Goal: Browse casually

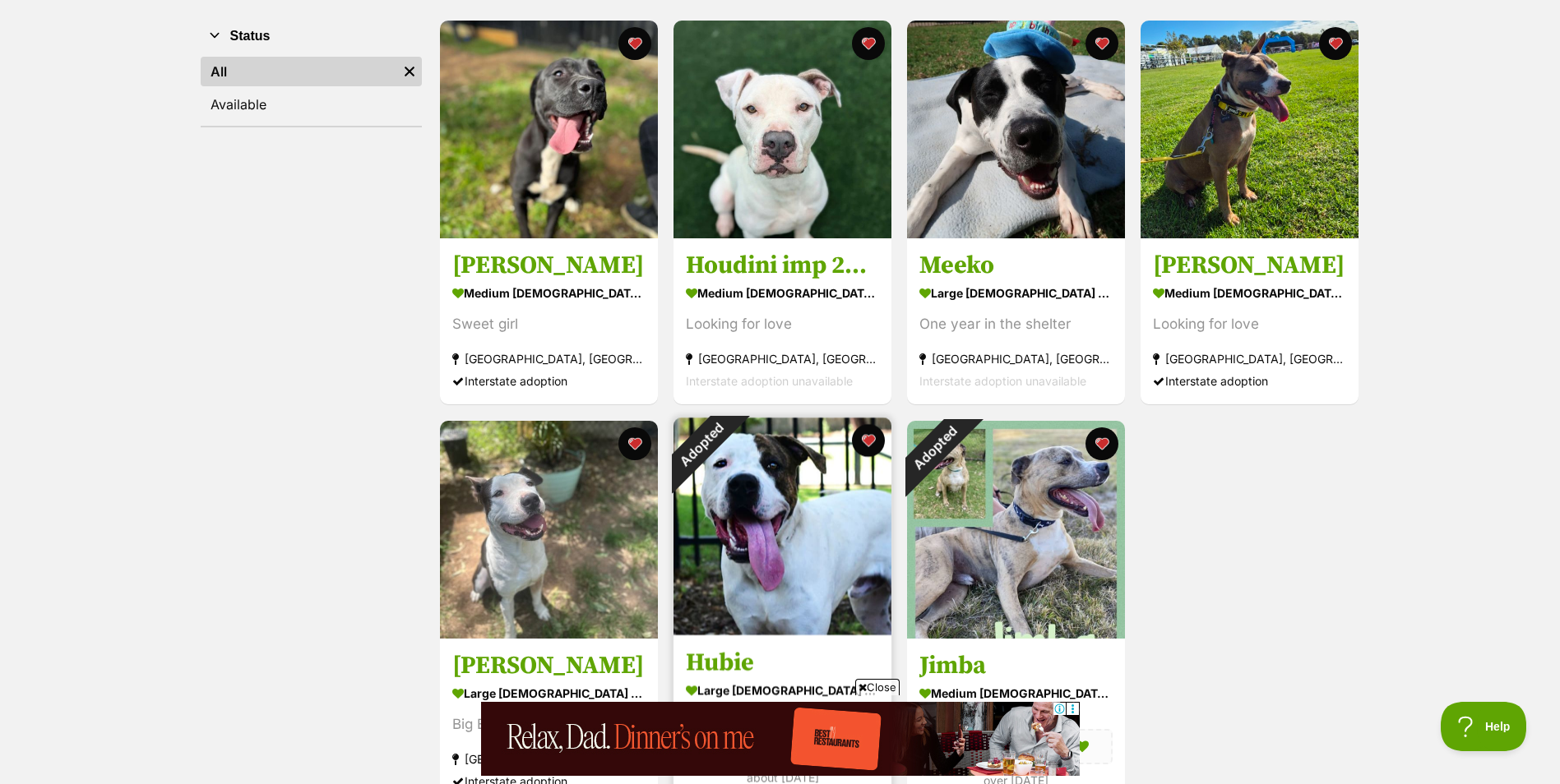
scroll to position [329, 0]
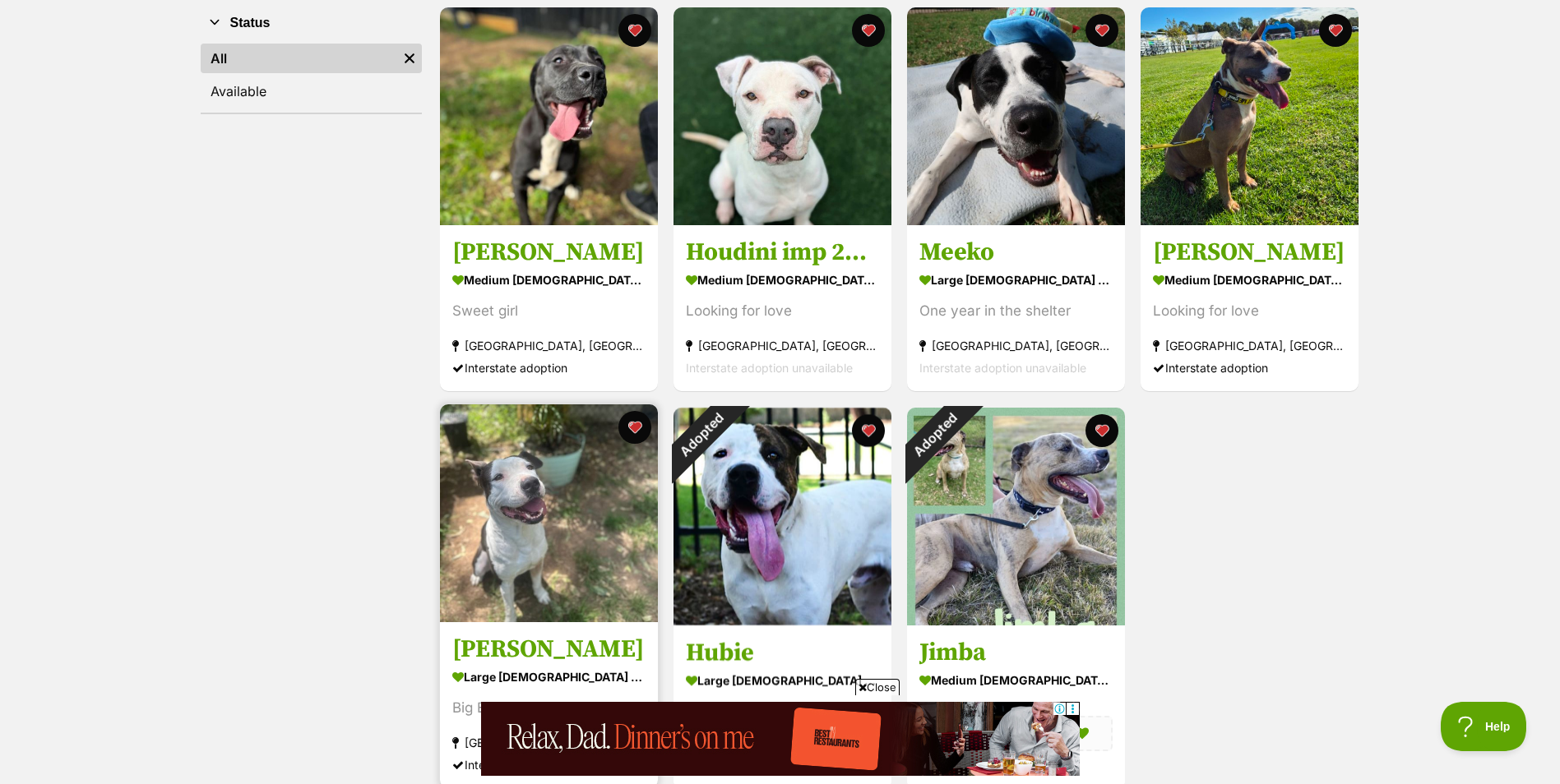
click at [518, 563] on img at bounding box center [549, 513] width 218 height 218
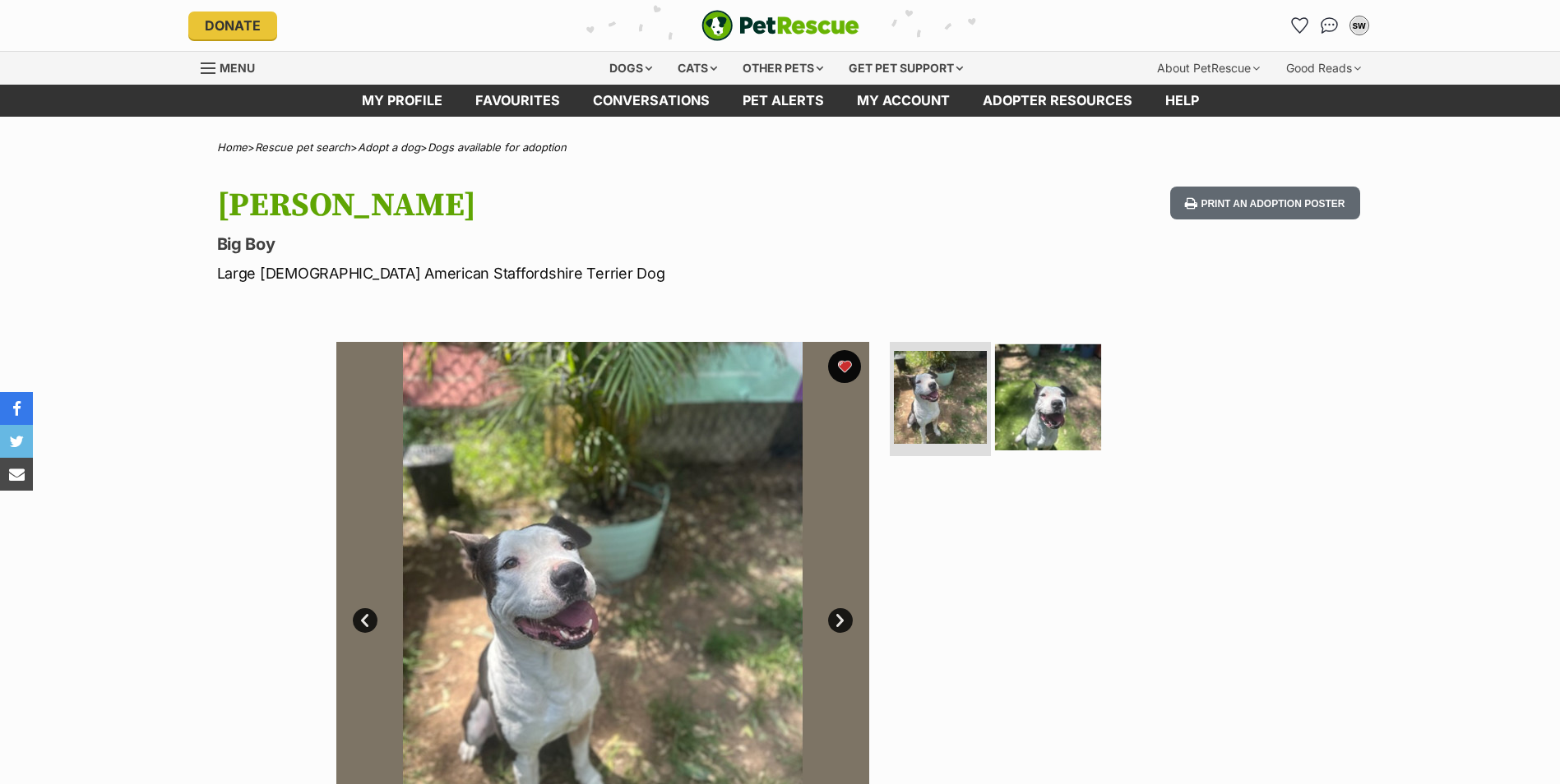
click at [1072, 402] on img at bounding box center [1048, 396] width 106 height 106
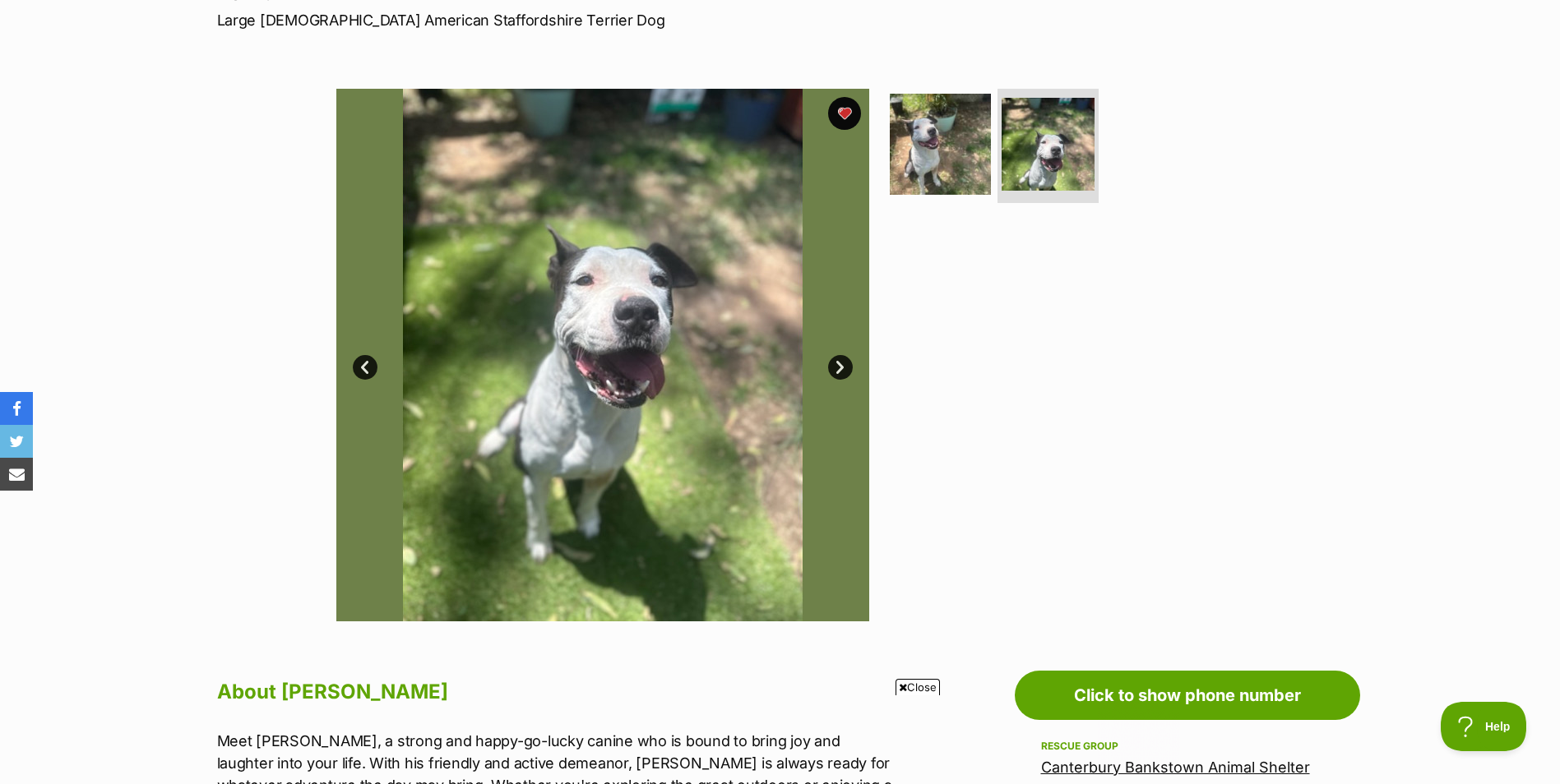
scroll to position [247, 0]
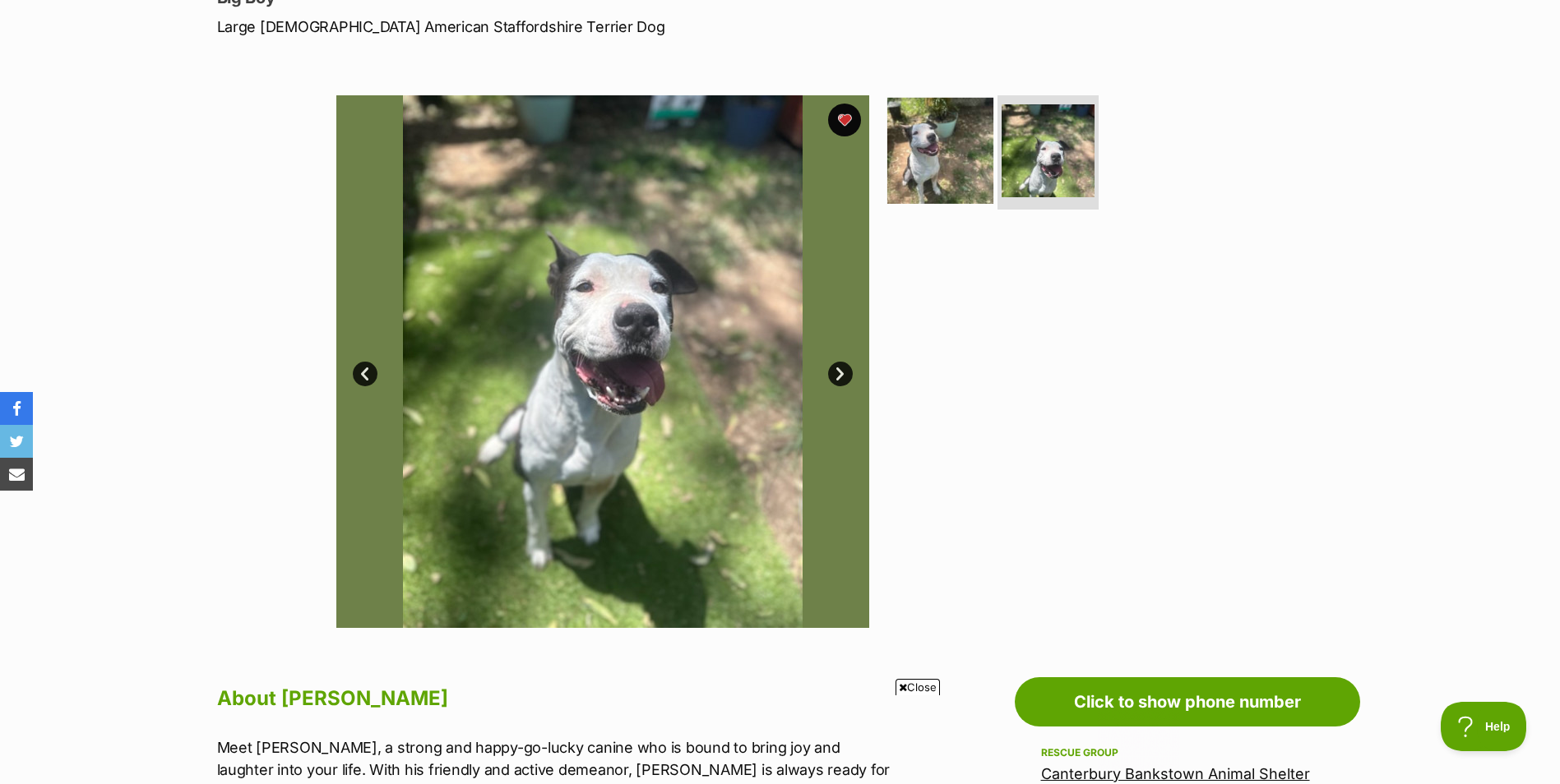
click at [938, 195] on img at bounding box center [940, 149] width 106 height 106
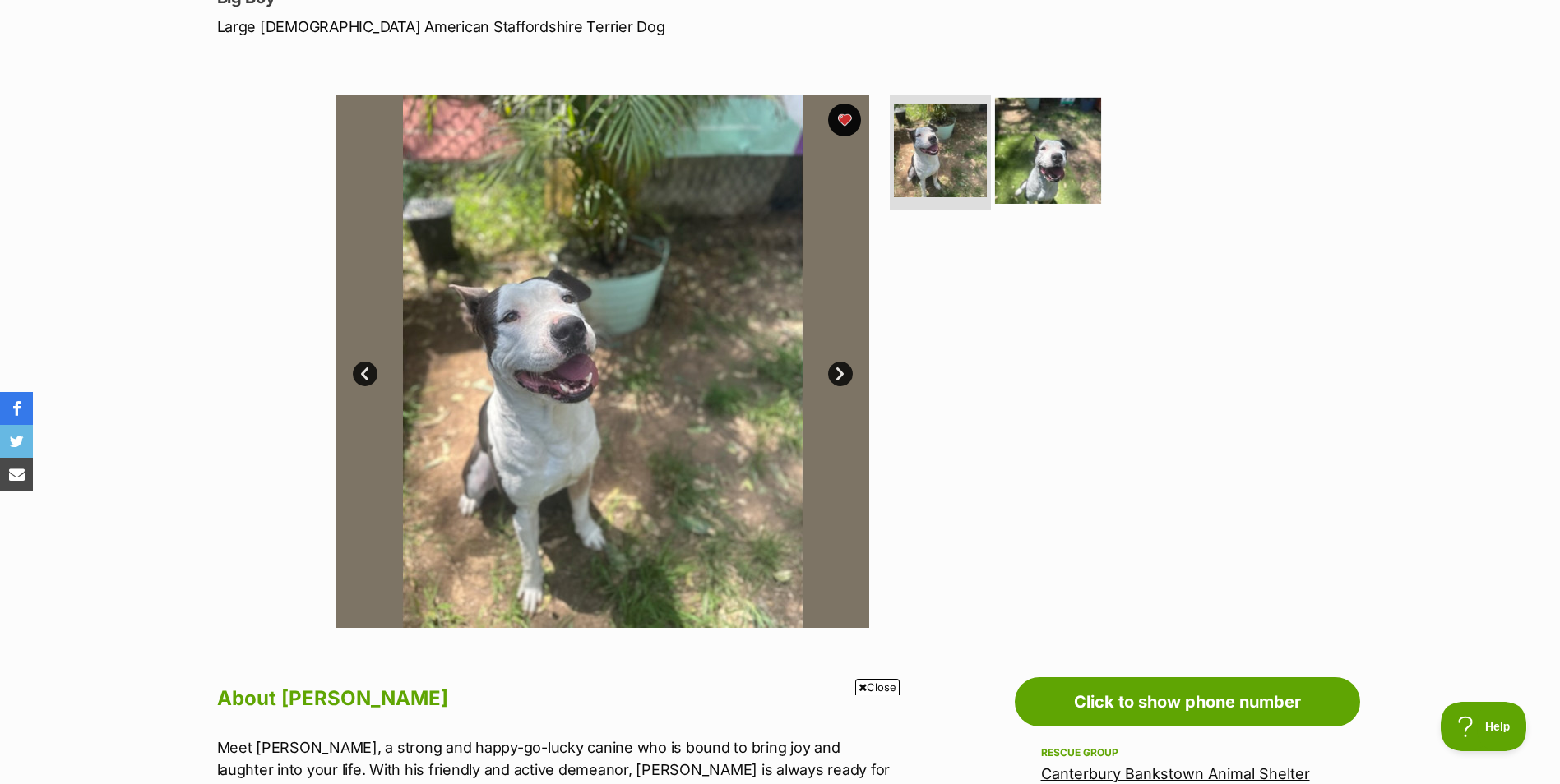
click at [1053, 195] on img at bounding box center [1048, 149] width 106 height 106
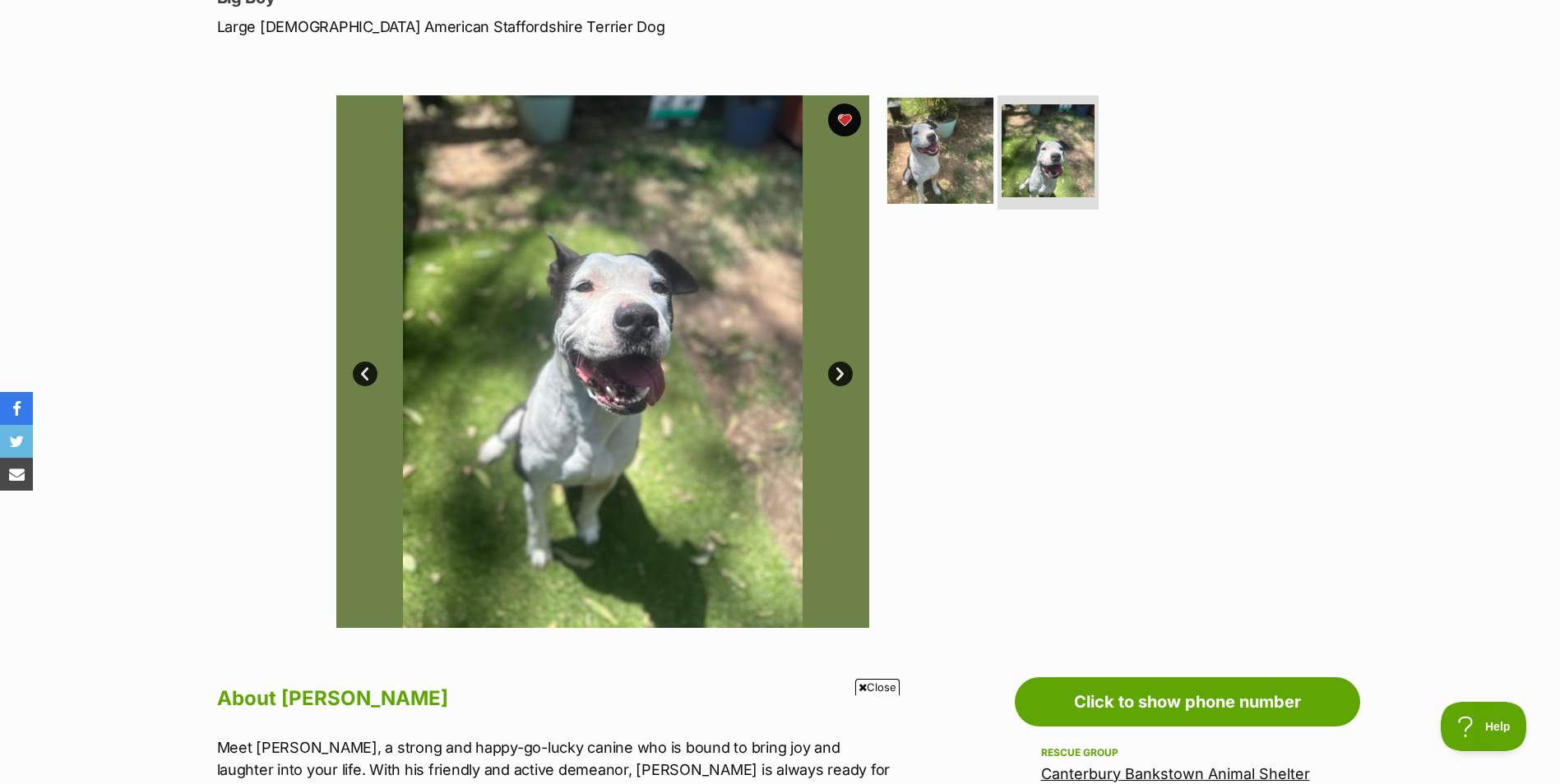
click at [942, 167] on img at bounding box center [940, 149] width 106 height 106
